Goal: Check status: Check status

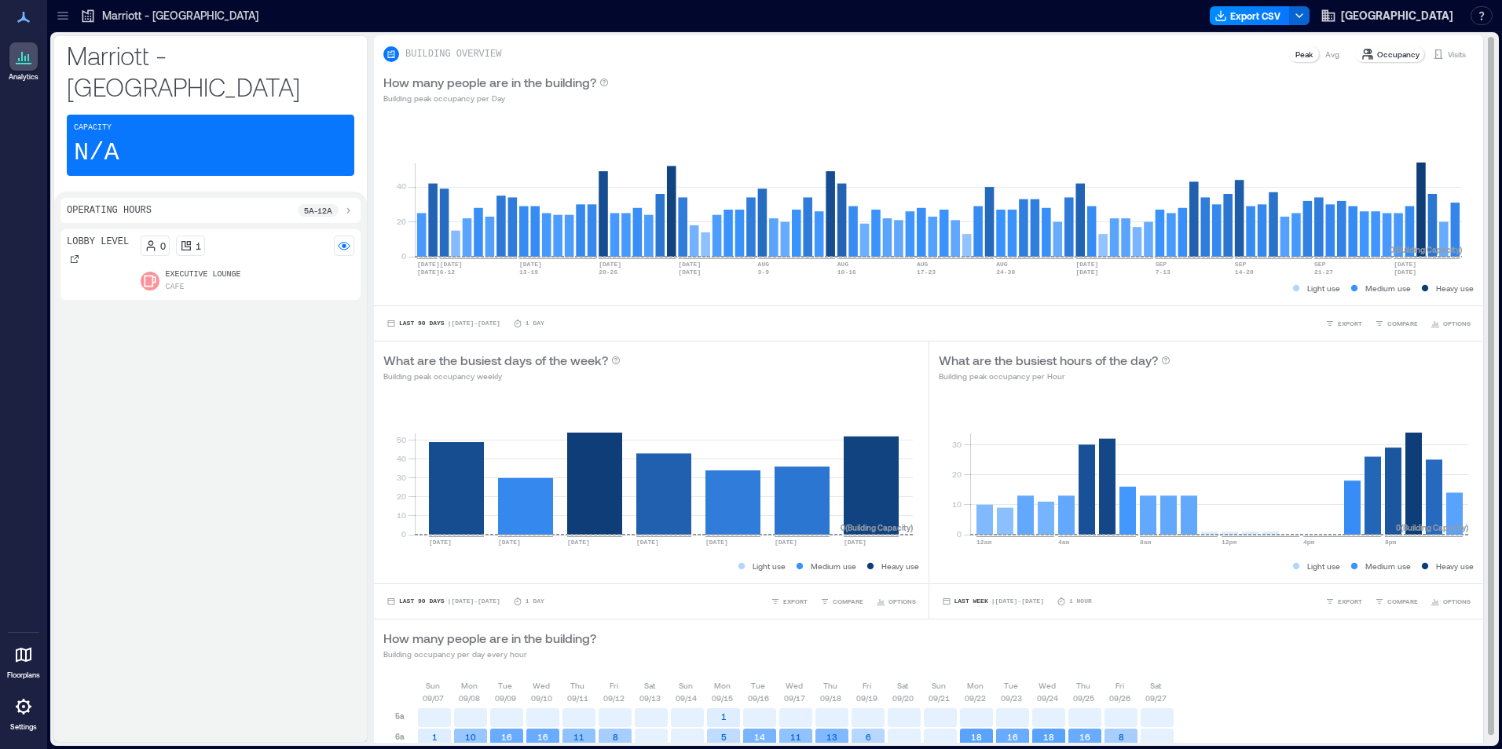
click at [1447, 49] on p "Visits" at bounding box center [1456, 54] width 18 height 13
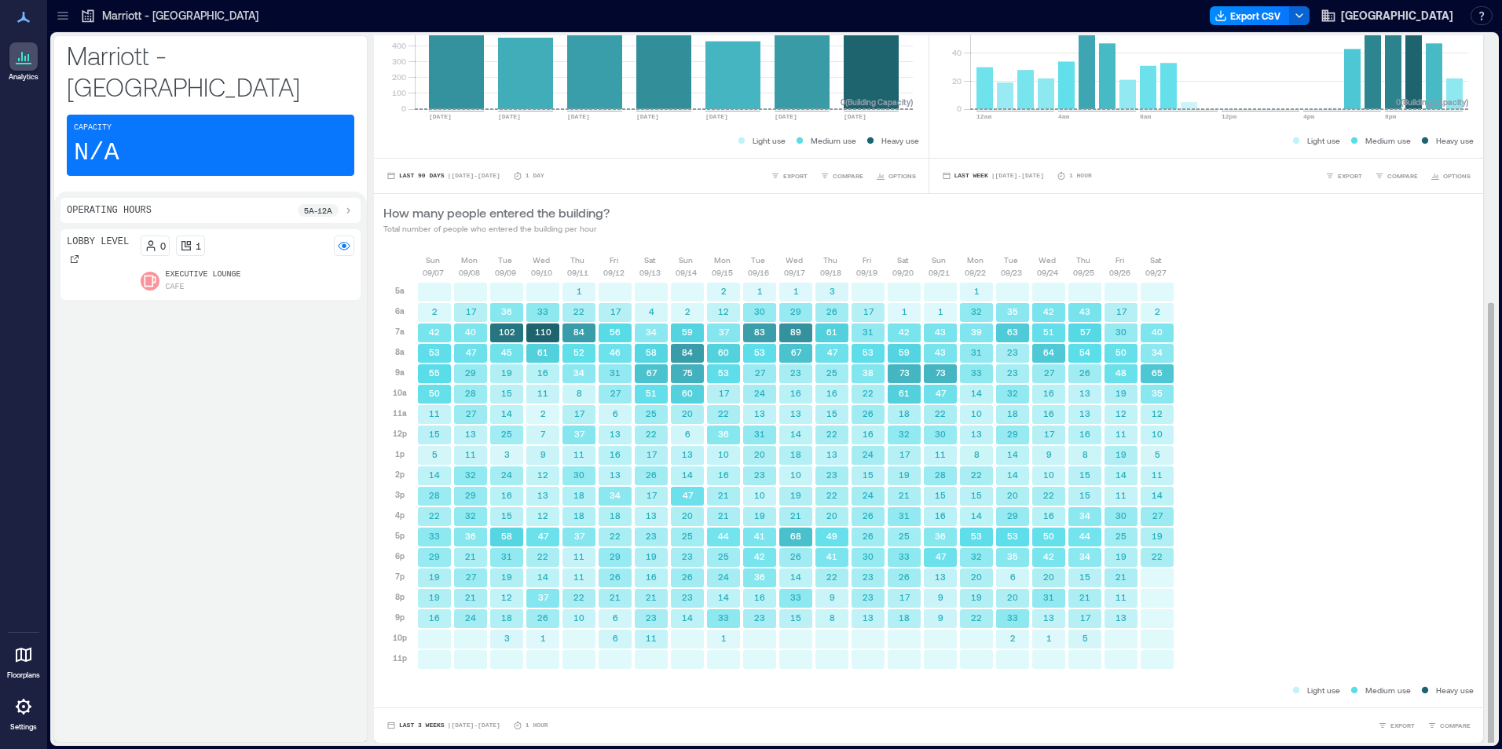
scroll to position [2, 0]
click at [404, 724] on span "Last 3 Weeks" at bounding box center [422, 724] width 46 height 0
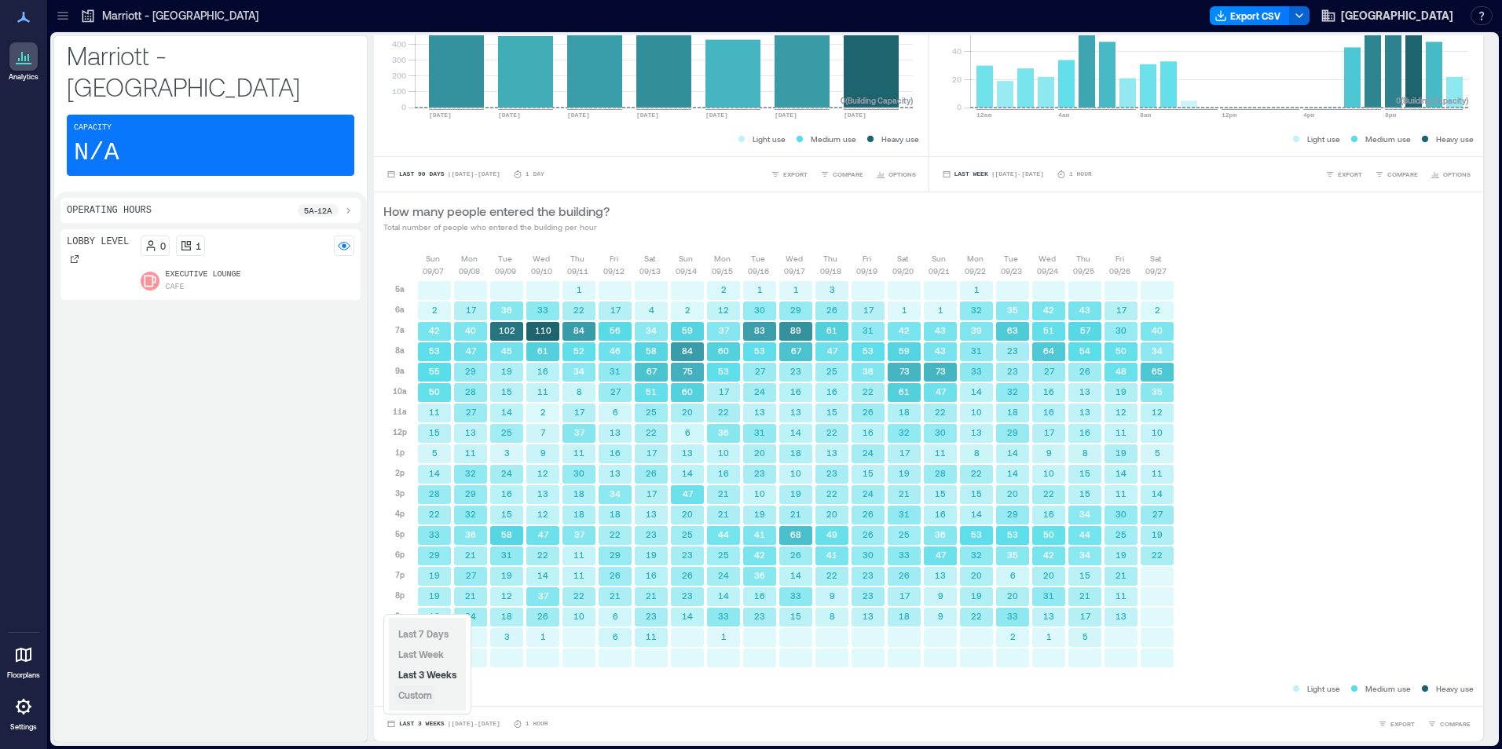
click at [408, 697] on span "Custom" at bounding box center [415, 695] width 34 height 11
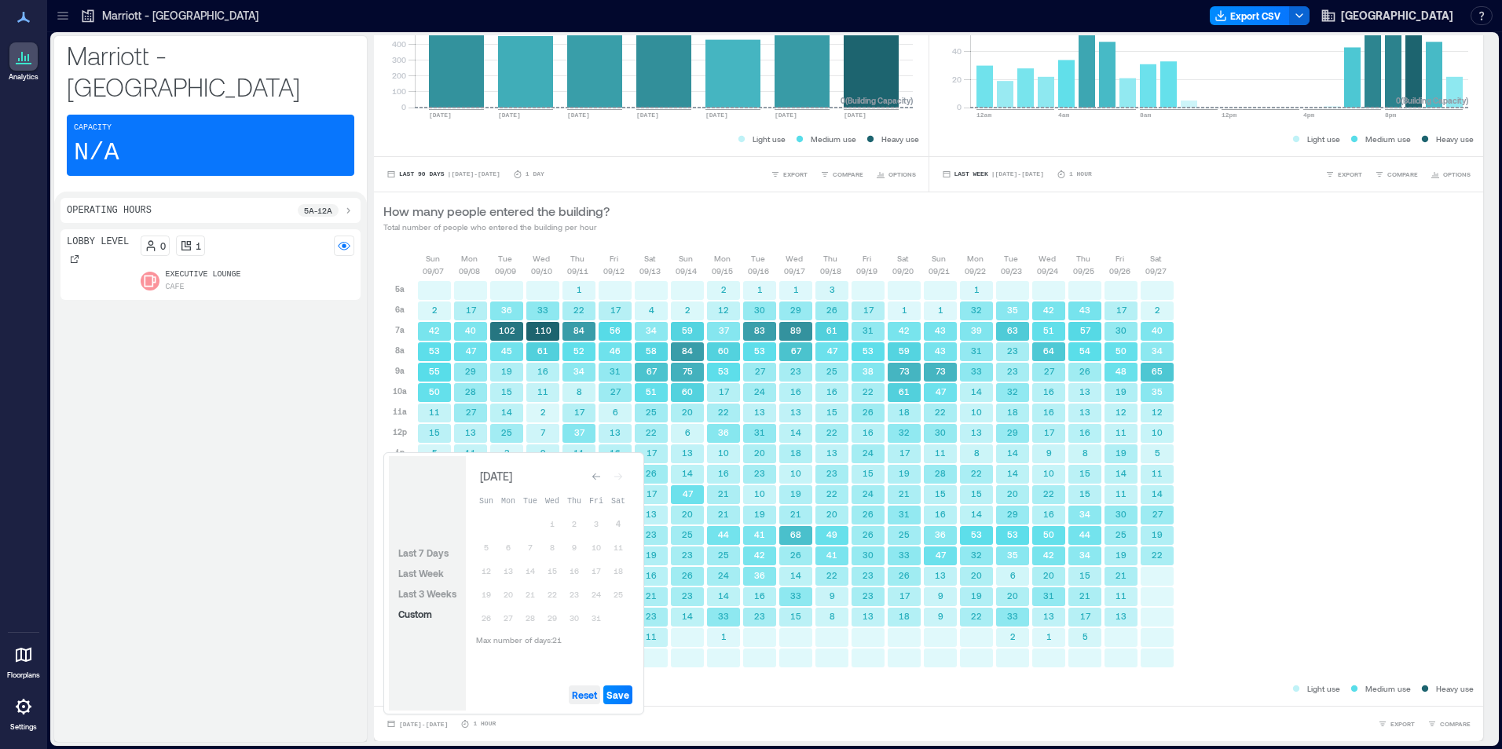
click at [580, 697] on span "Reset" at bounding box center [584, 695] width 25 height 13
click at [596, 478] on icon "Go to previous month" at bounding box center [595, 476] width 9 height 9
click at [616, 476] on icon "Go to next month" at bounding box center [617, 476] width 9 height 9
click at [618, 522] on button "4" at bounding box center [618, 524] width 22 height 22
click at [492, 545] on button "5" at bounding box center [486, 547] width 22 height 22
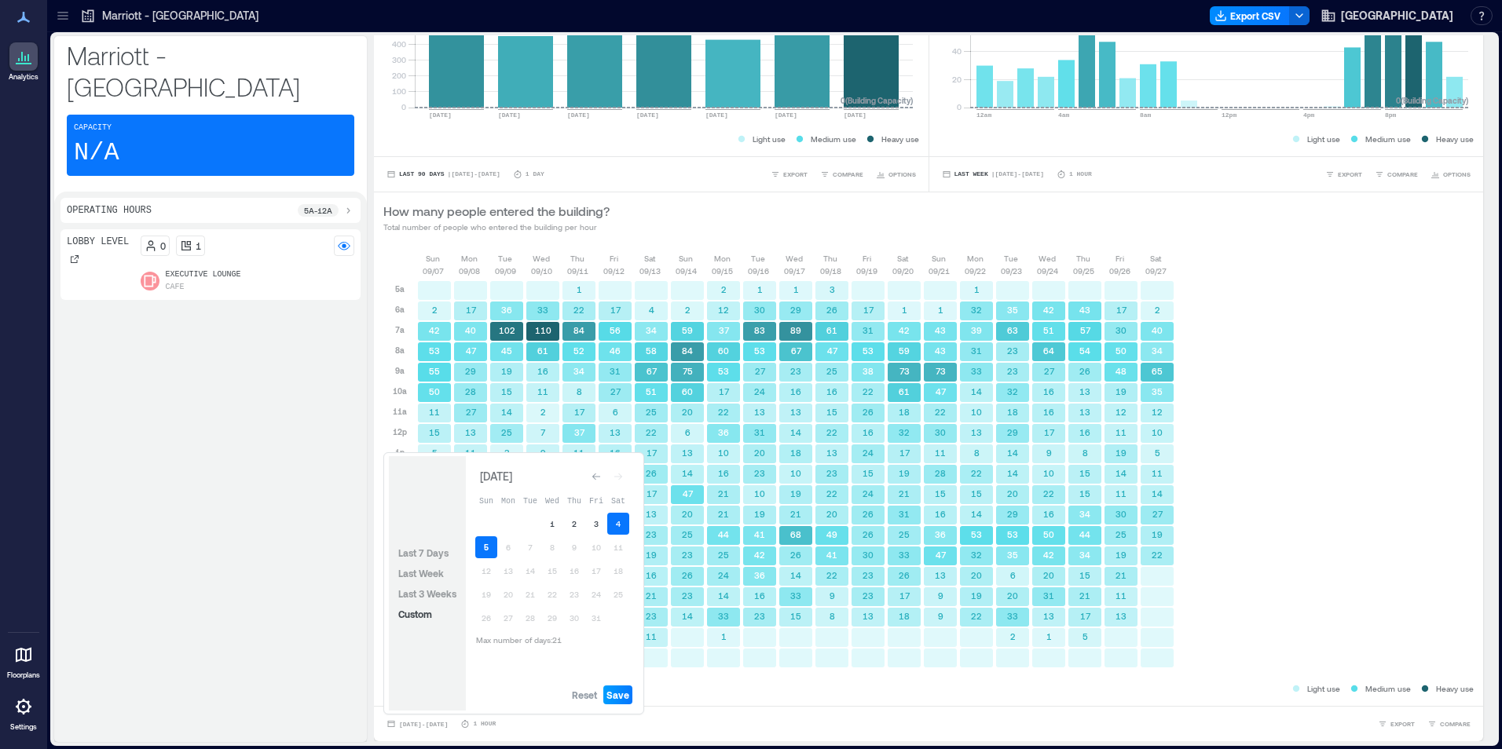
click at [626, 693] on span "Save" at bounding box center [617, 695] width 23 height 13
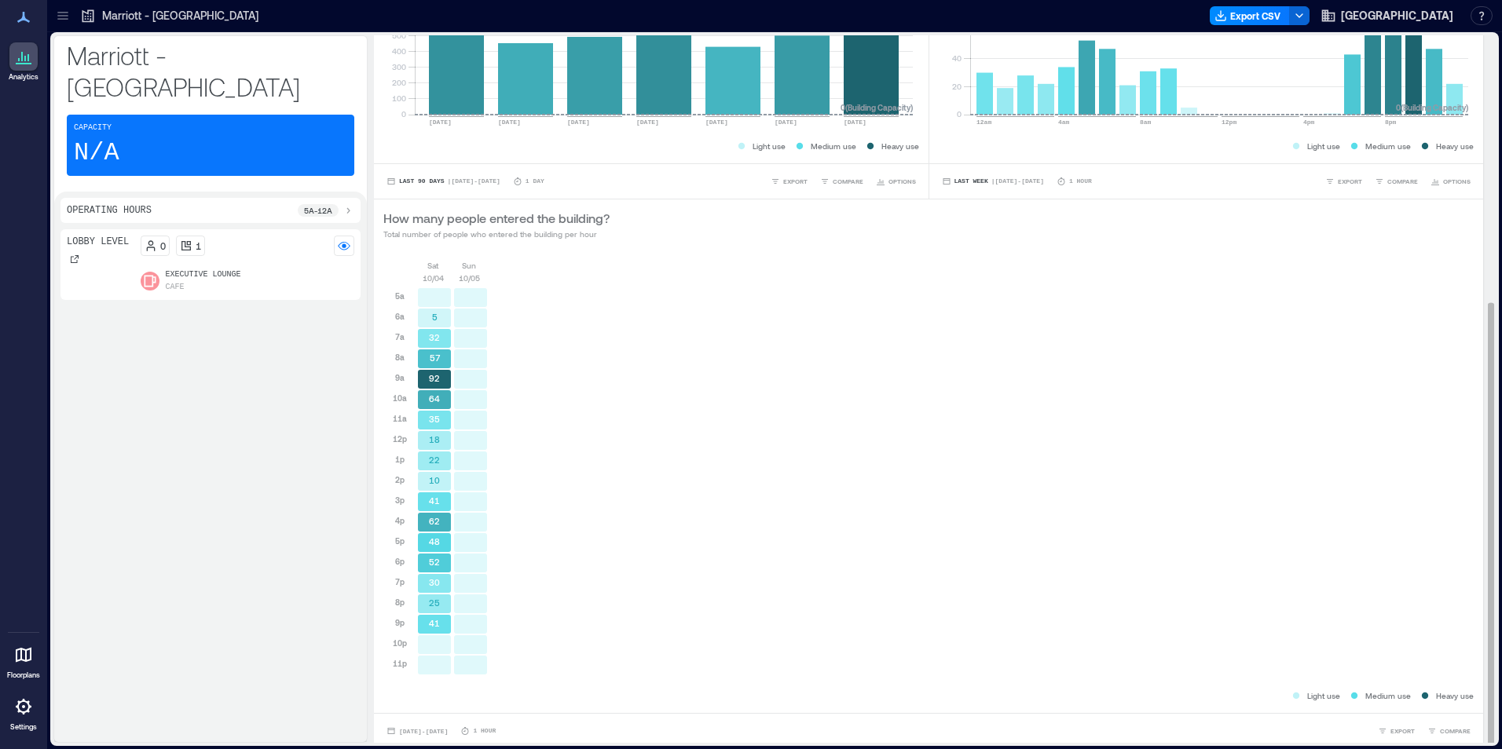
scroll to position [426, 0]
